Goal: Information Seeking & Learning: Learn about a topic

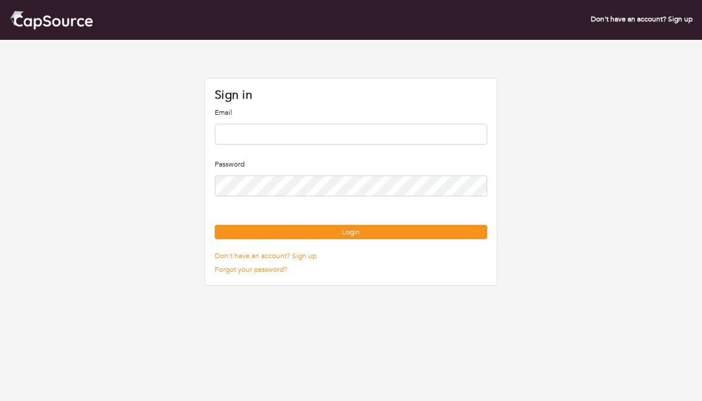
click at [324, 137] on input "email" at bounding box center [351, 134] width 272 height 21
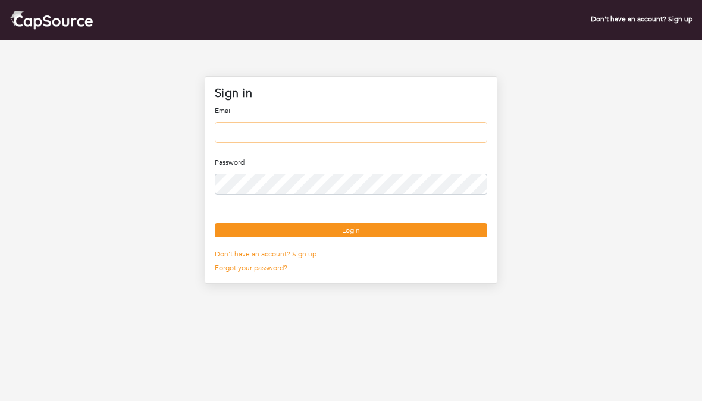
type input "**********"
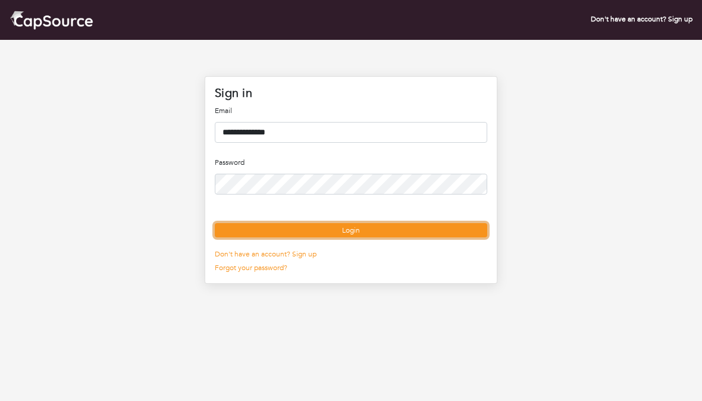
click at [352, 237] on button "Login" at bounding box center [351, 230] width 272 height 14
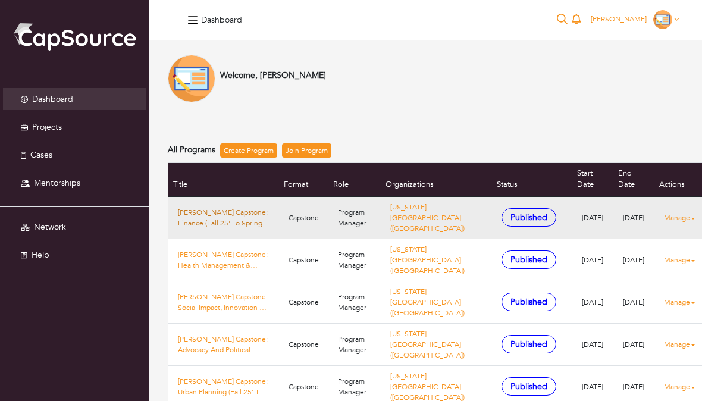
click at [265, 211] on link "[PERSON_NAME] Capstone: Finance (Fall 25' To Spring 26')" at bounding box center [224, 217] width 92 height 21
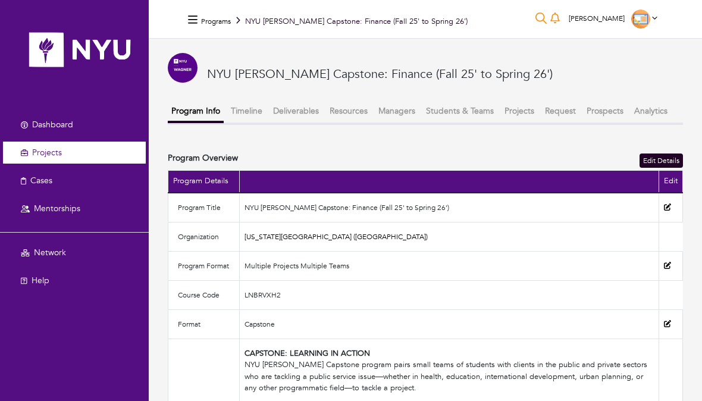
click at [89, 147] on link "Projects" at bounding box center [74, 153] width 143 height 22
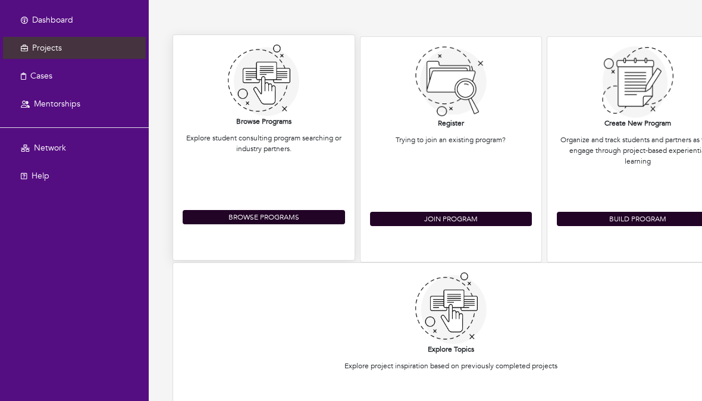
scroll to position [104, 0]
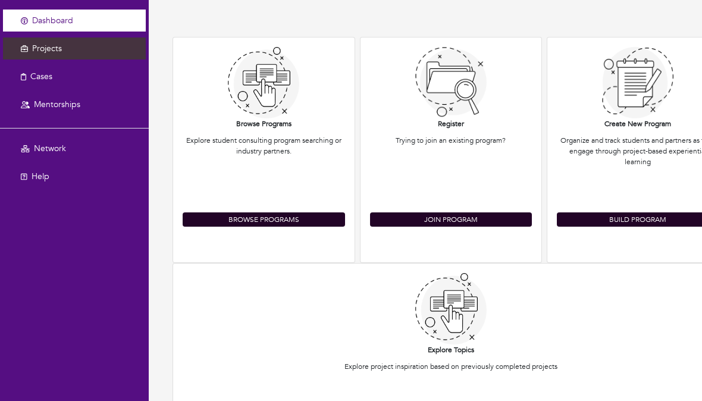
click at [107, 19] on link "Dashboard" at bounding box center [74, 21] width 143 height 22
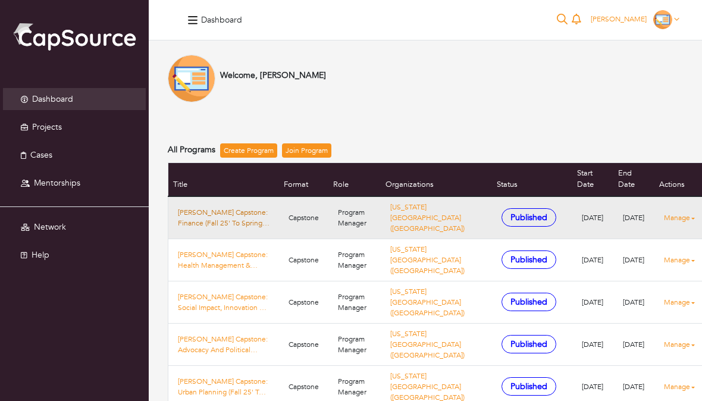
click at [244, 212] on link "[PERSON_NAME] Capstone: Finance (Fall 25' To Spring 26')" at bounding box center [224, 217] width 92 height 21
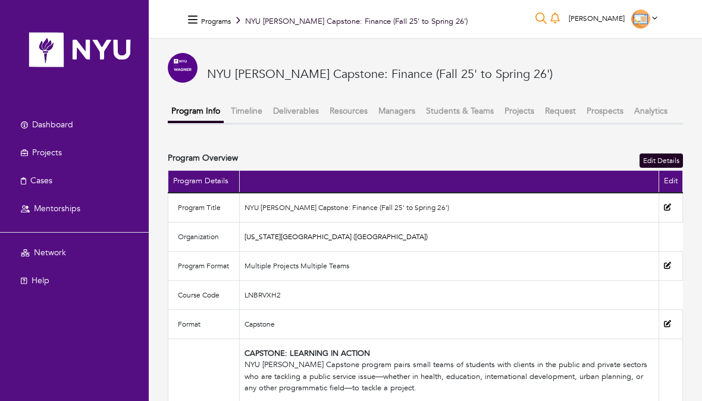
click at [516, 107] on button "Projects" at bounding box center [519, 111] width 37 height 20
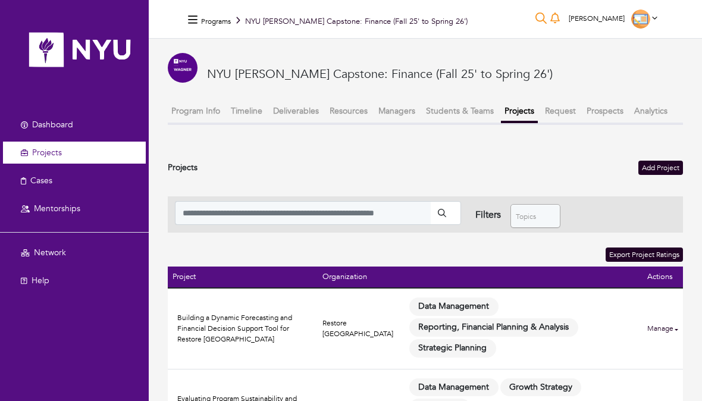
click at [80, 155] on link "Projects" at bounding box center [74, 153] width 143 height 22
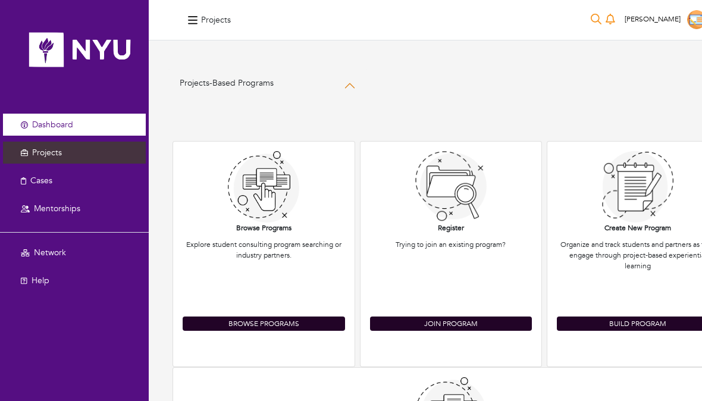
click at [80, 121] on link "Dashboard" at bounding box center [74, 125] width 143 height 22
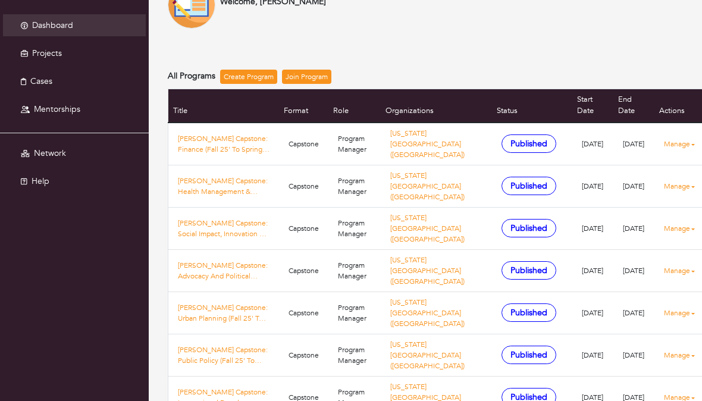
scroll to position [73, 0]
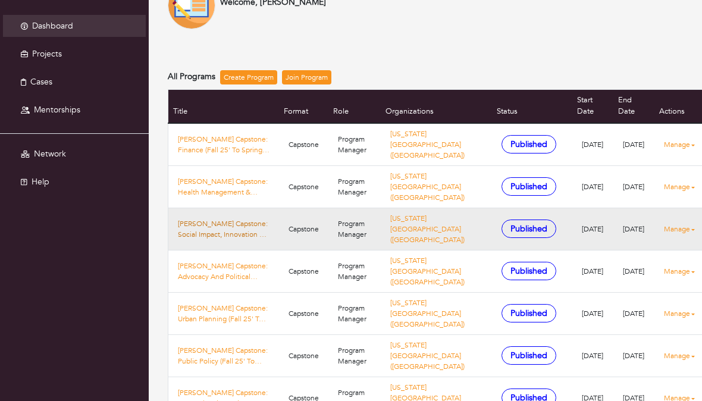
click at [250, 229] on link "Nyu Wagner Capstone: Social Impact, Innovation & Investment (Fall 25' Spring 26…" at bounding box center [224, 228] width 92 height 21
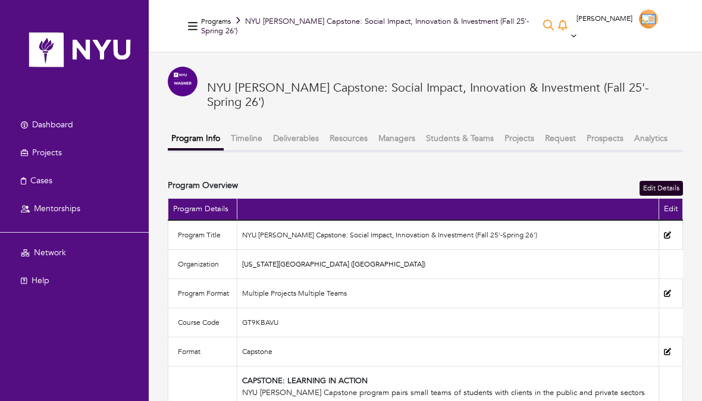
click at [518, 128] on button "Projects" at bounding box center [519, 138] width 37 height 20
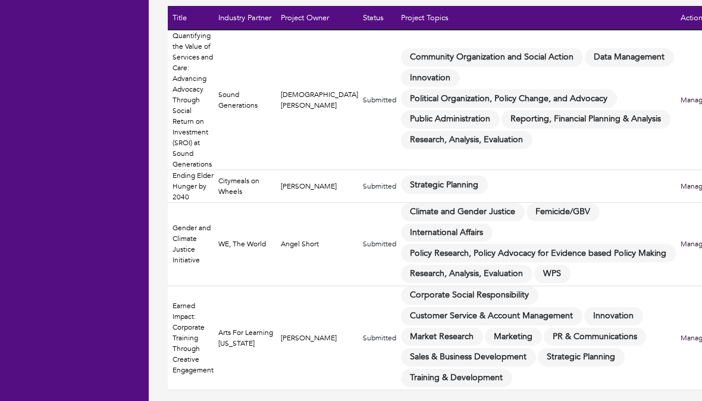
scroll to position [669, 0]
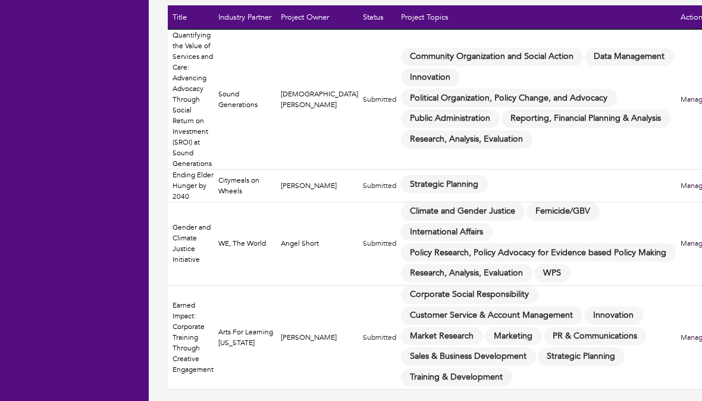
click at [246, 346] on td "Arts For Learning [US_STATE]" at bounding box center [245, 337] width 62 height 104
click at [197, 324] on link "Earned Impact: Corporate Training Through Creative Engagement" at bounding box center [193, 337] width 41 height 74
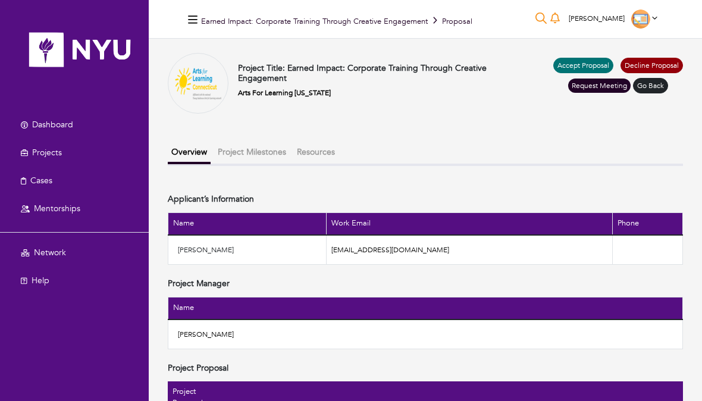
click at [253, 160] on button "Project Milestones" at bounding box center [252, 152] width 76 height 20
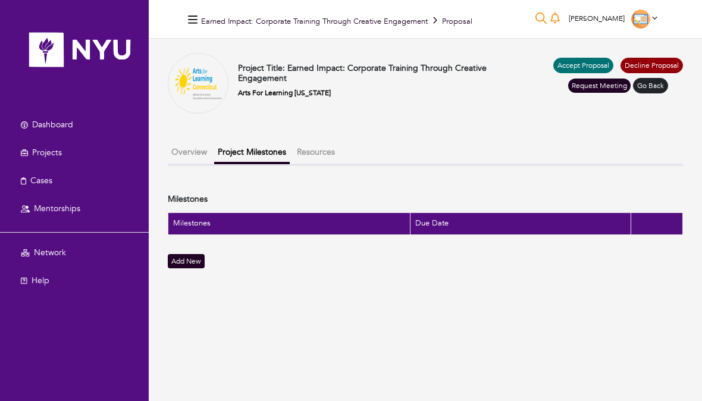
click at [329, 145] on button "Resources" at bounding box center [315, 152] width 45 height 20
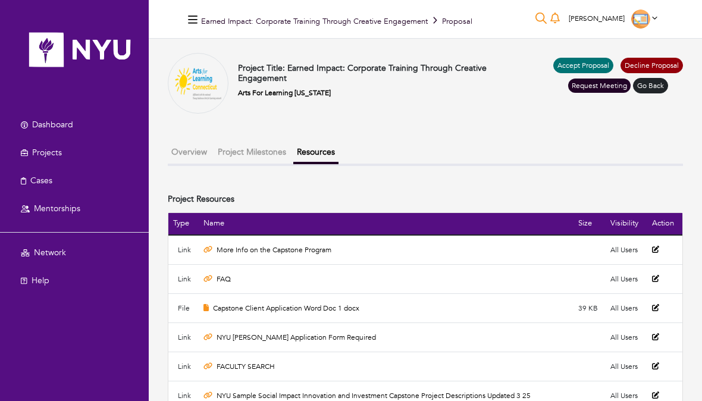
click at [189, 148] on button "Overview" at bounding box center [189, 152] width 43 height 20
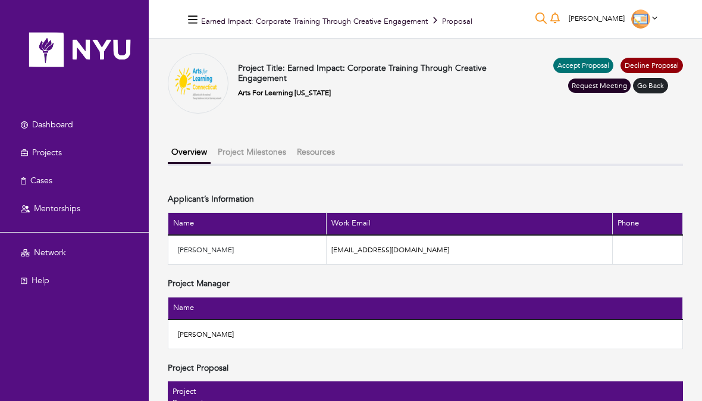
click at [291, 68] on h4 "Project Title: Earned Impact: Corporate Training Through Creative Engagement" at bounding box center [383, 74] width 290 height 20
click at [289, 96] on link "Arts For Learning [US_STATE]" at bounding box center [284, 93] width 93 height 10
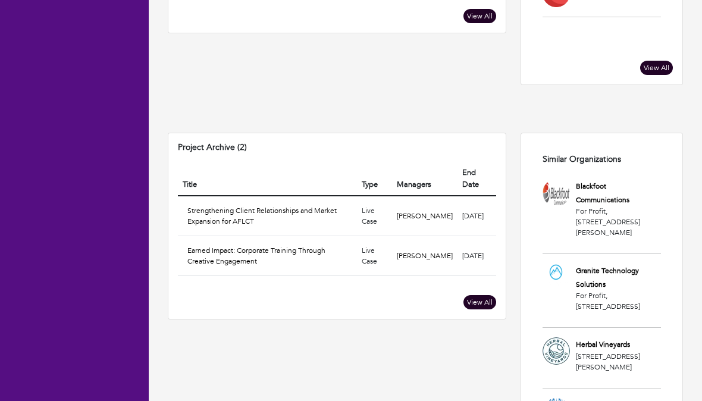
scroll to position [681, 0]
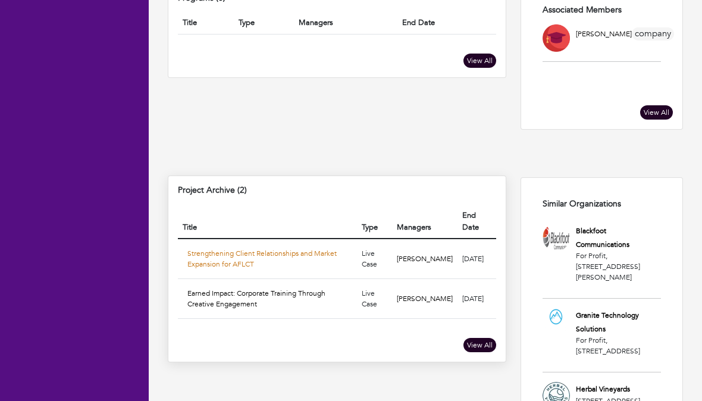
click at [256, 249] on link "Strengthening Client Relationships and Market Expansion for AFLCT" at bounding box center [261, 259] width 149 height 20
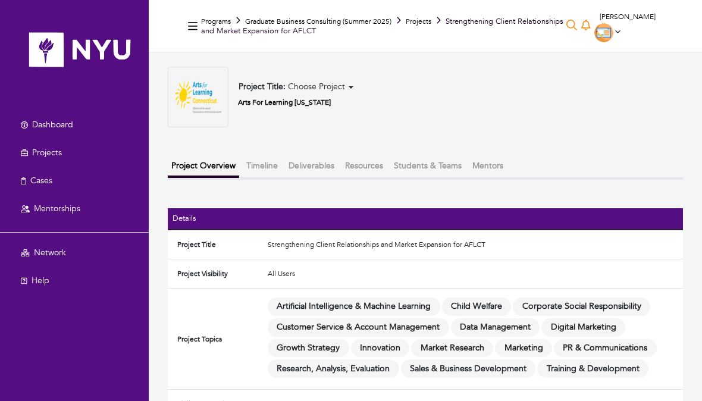
click at [274, 159] on button "Timeline" at bounding box center [262, 166] width 39 height 20
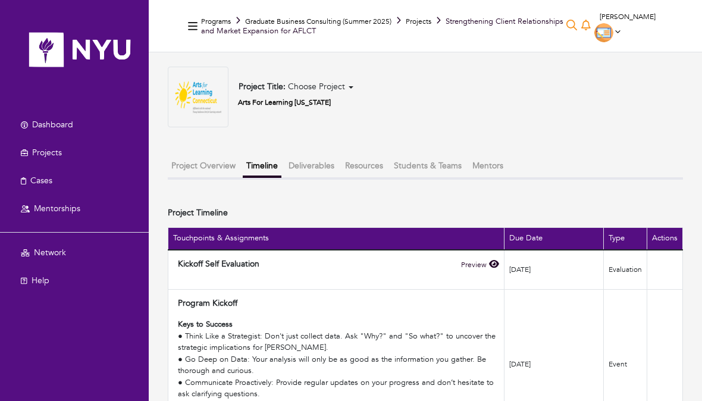
click at [307, 177] on li "Deliverables" at bounding box center [311, 166] width 53 height 21
click at [419, 169] on button "Students & Teams" at bounding box center [427, 166] width 75 height 20
